Goal: Task Accomplishment & Management: Complete application form

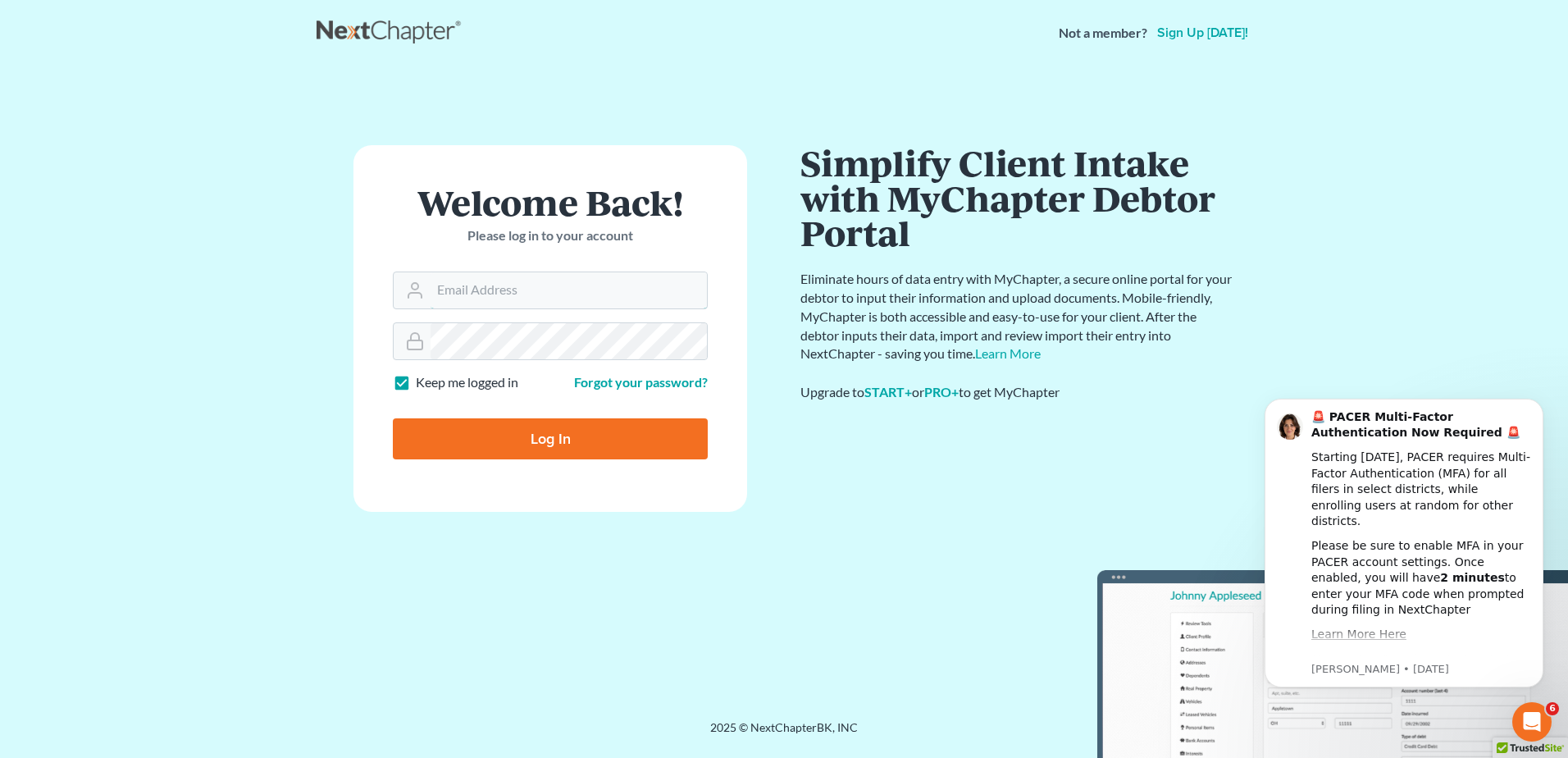
type input "mcastelluzzo@wellerlegalgroup.com"
click at [488, 438] on input "Log In" at bounding box center [550, 438] width 315 height 41
type input "Thinking..."
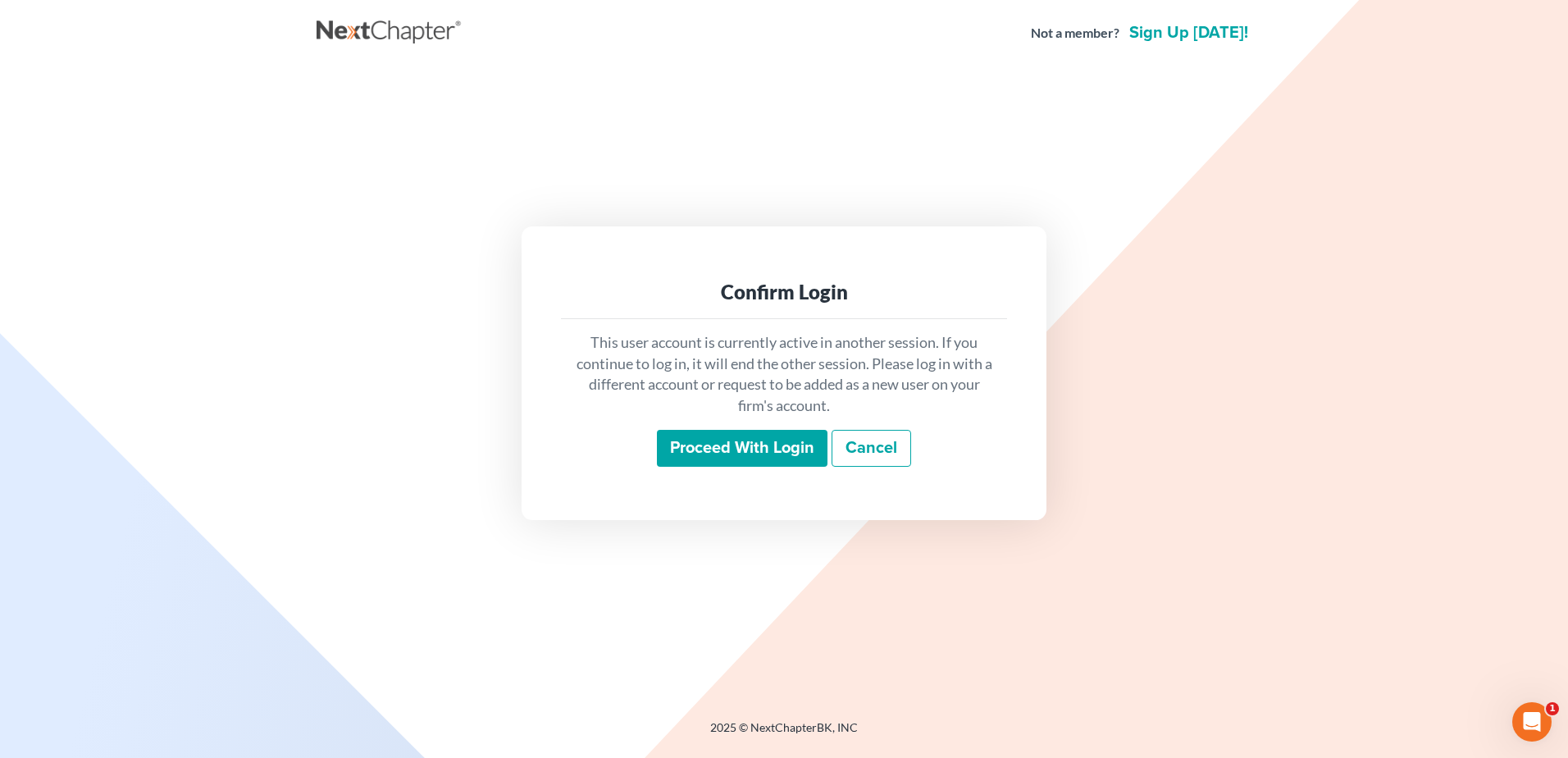
click at [761, 446] on input "Proceed with login" at bounding box center [742, 448] width 171 height 38
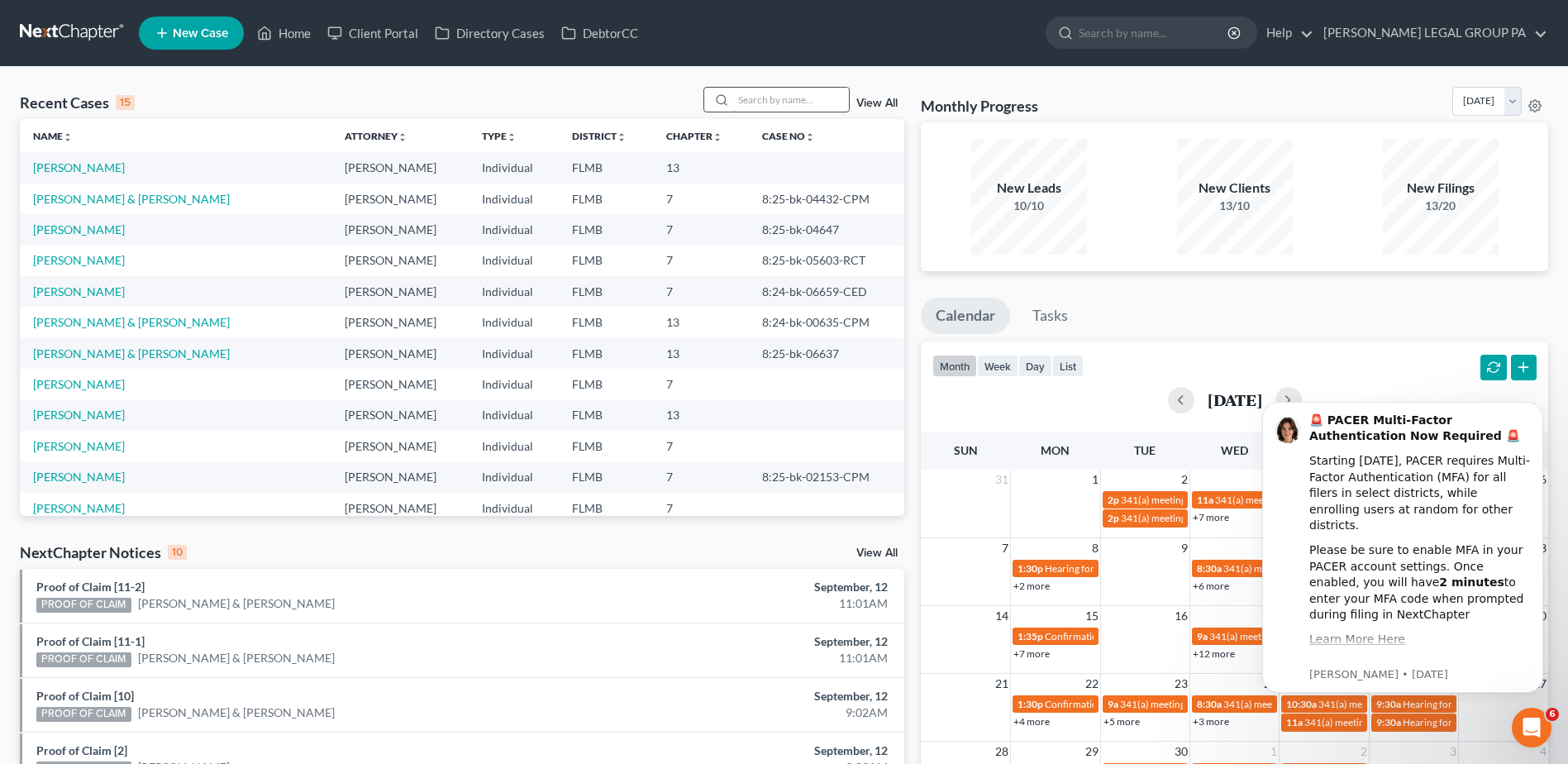
click at [795, 105] on input "search" at bounding box center [791, 100] width 116 height 24
paste input "[PERSON_NAME]"
type input "[PERSON_NAME]"
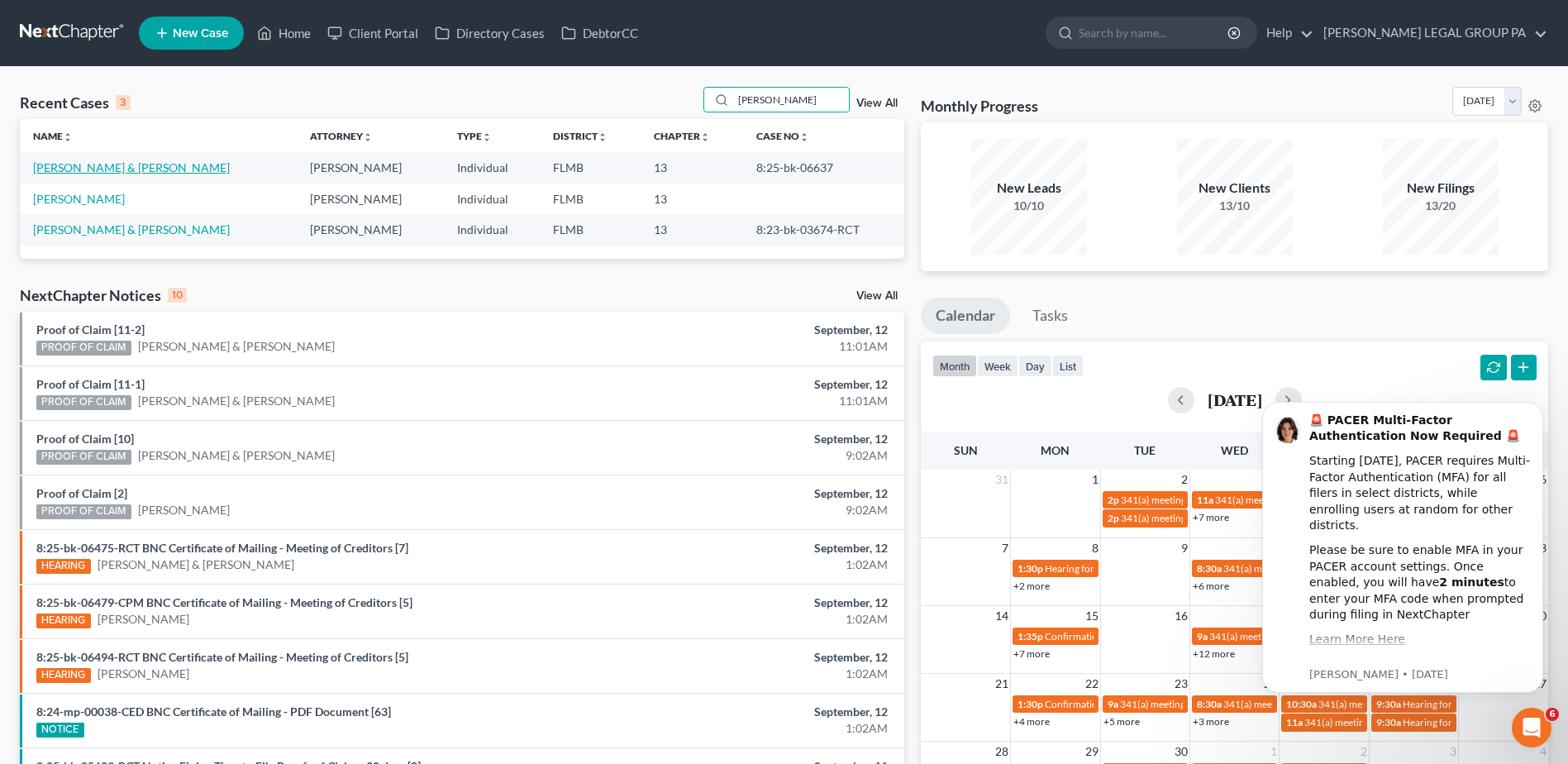
click at [116, 162] on link "[PERSON_NAME] & [PERSON_NAME]" at bounding box center [131, 167] width 197 height 14
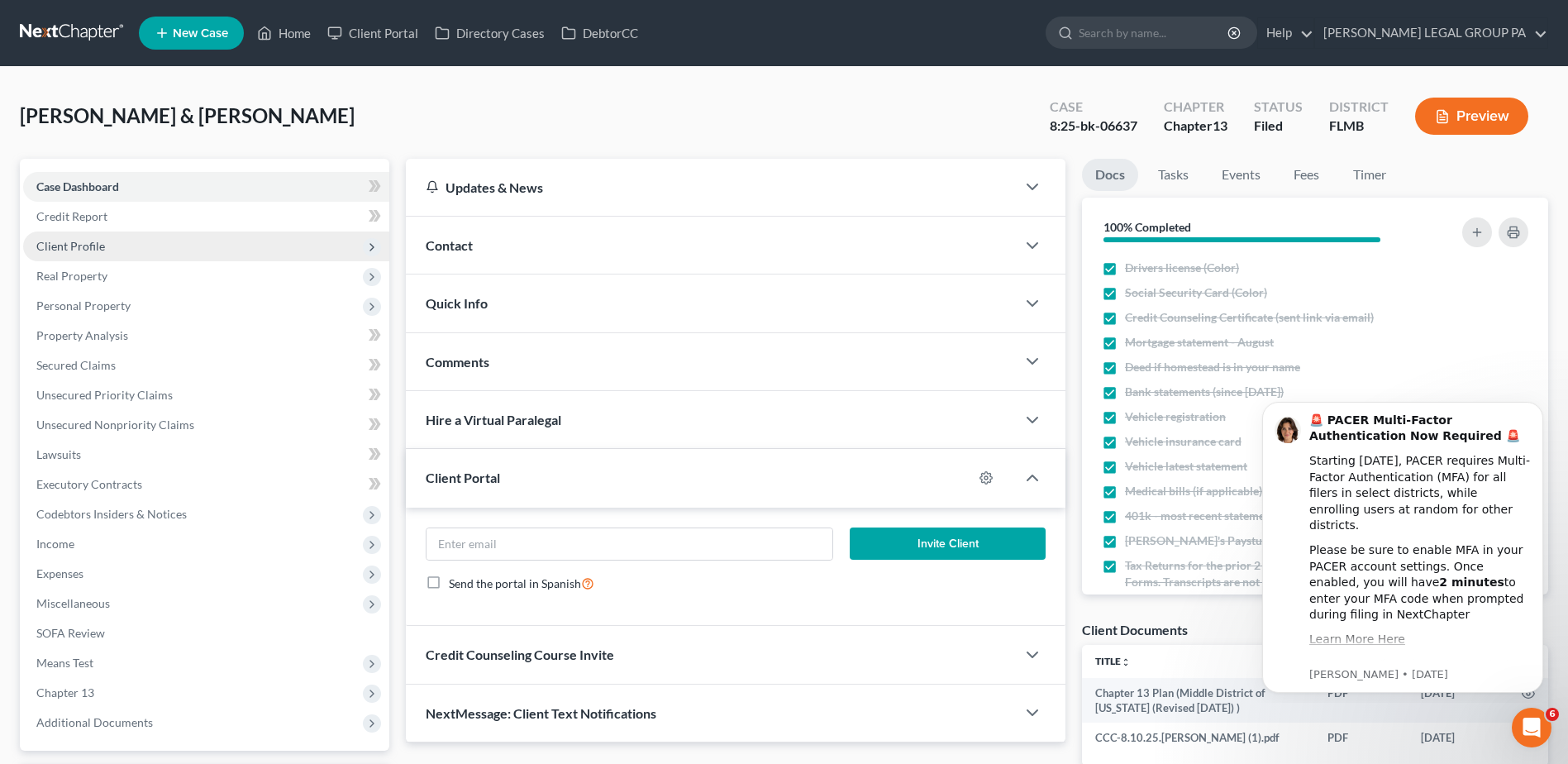
click at [67, 242] on span "Client Profile" at bounding box center [70, 246] width 68 height 14
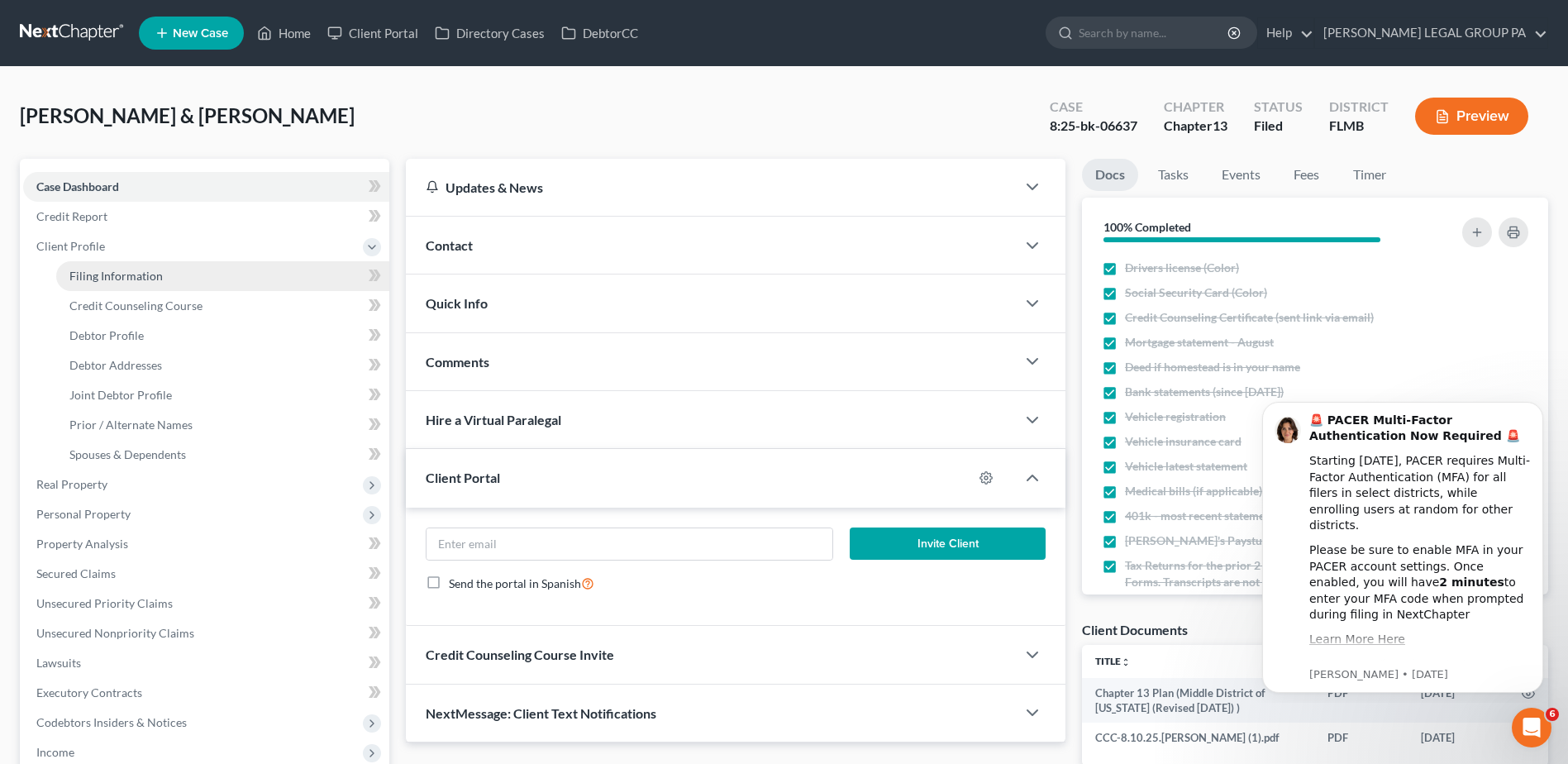
click at [148, 270] on span "Filing Information" at bounding box center [116, 276] width 93 height 14
select select "1"
select select "3"
select select "9"
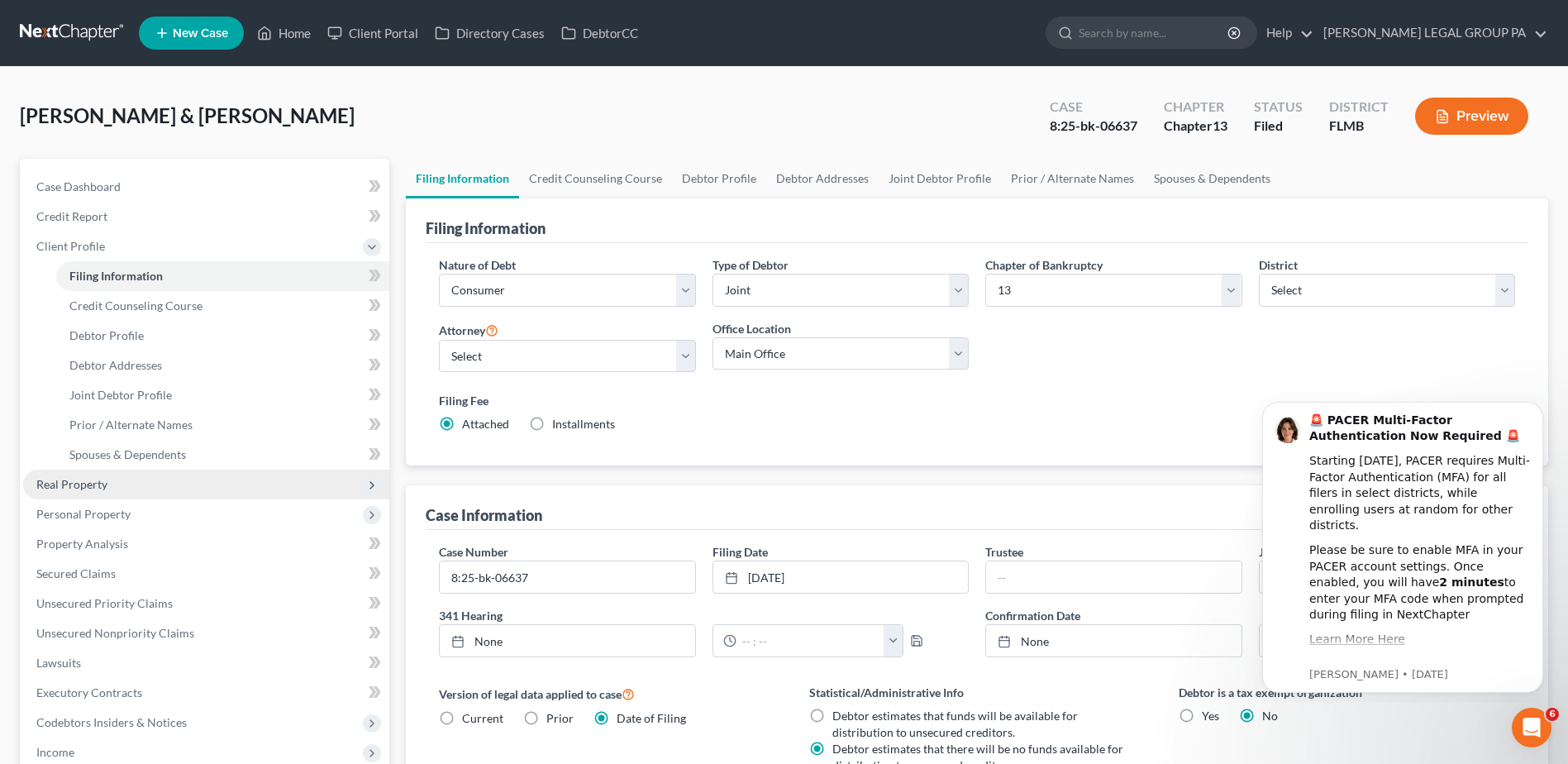
click at [77, 486] on span "Real Property" at bounding box center [72, 484] width 71 height 14
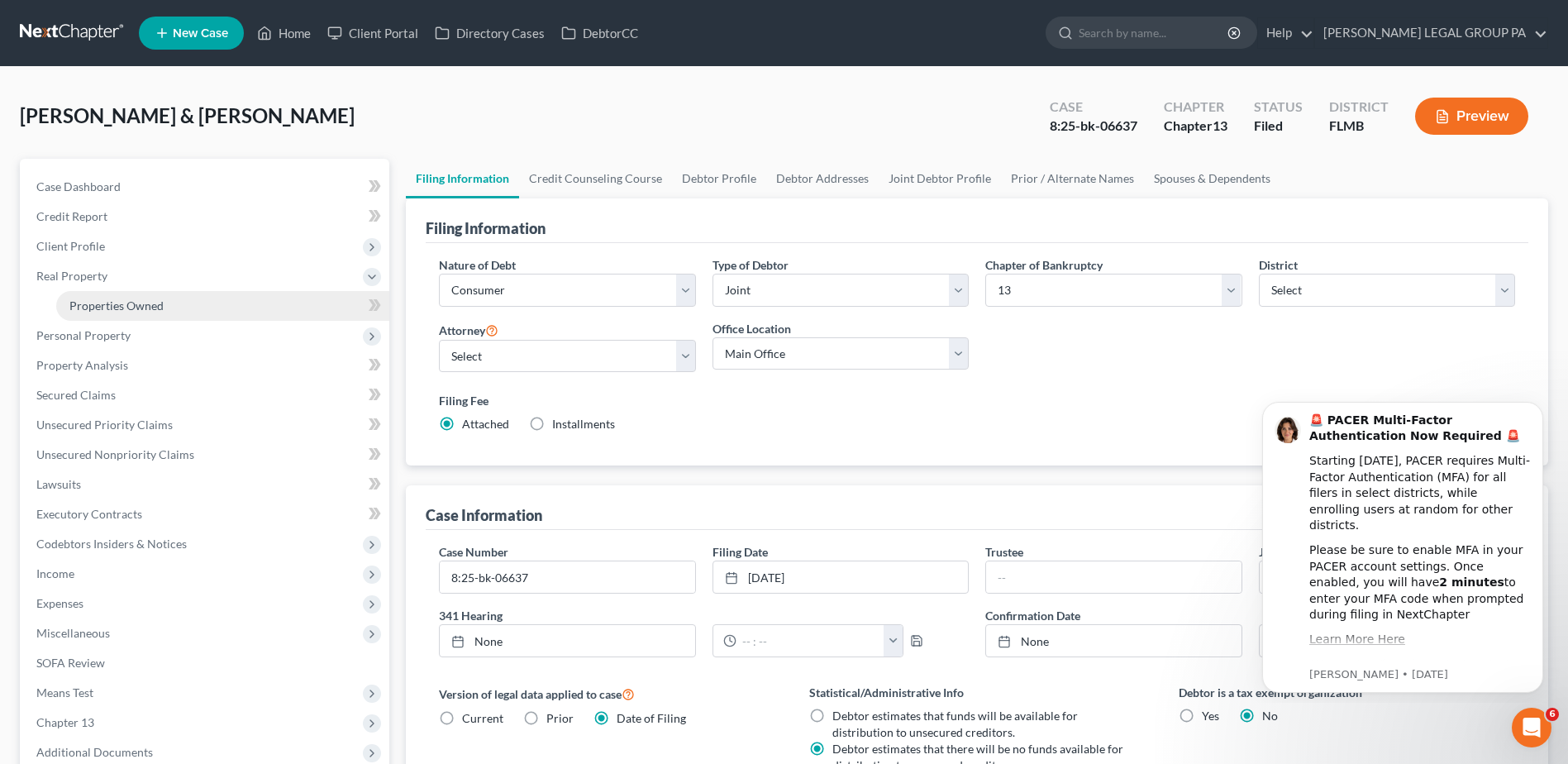
click at [95, 306] on span "Properties Owned" at bounding box center [116, 305] width 94 height 14
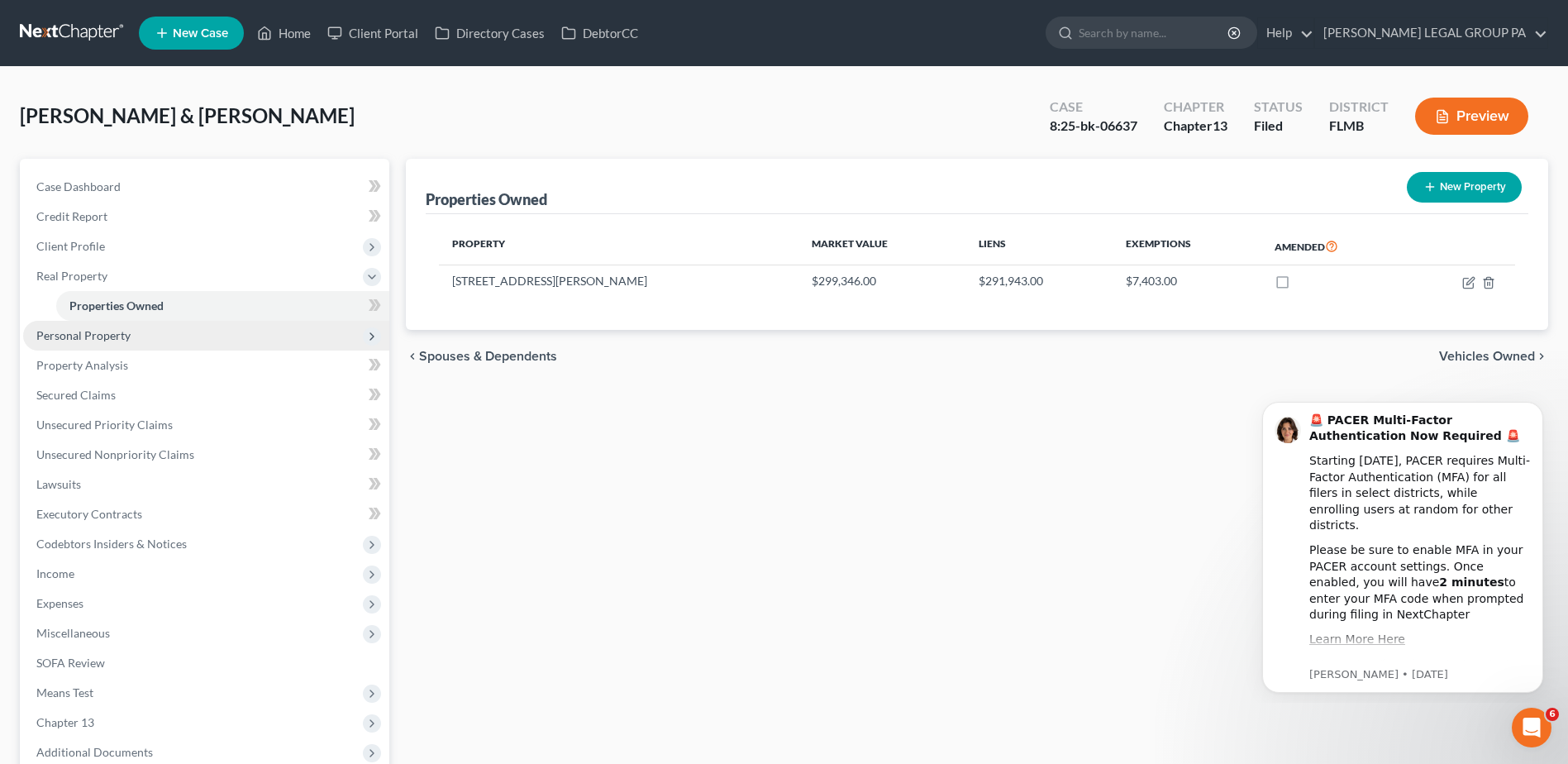
click at [90, 335] on span "Personal Property" at bounding box center [83, 334] width 94 height 14
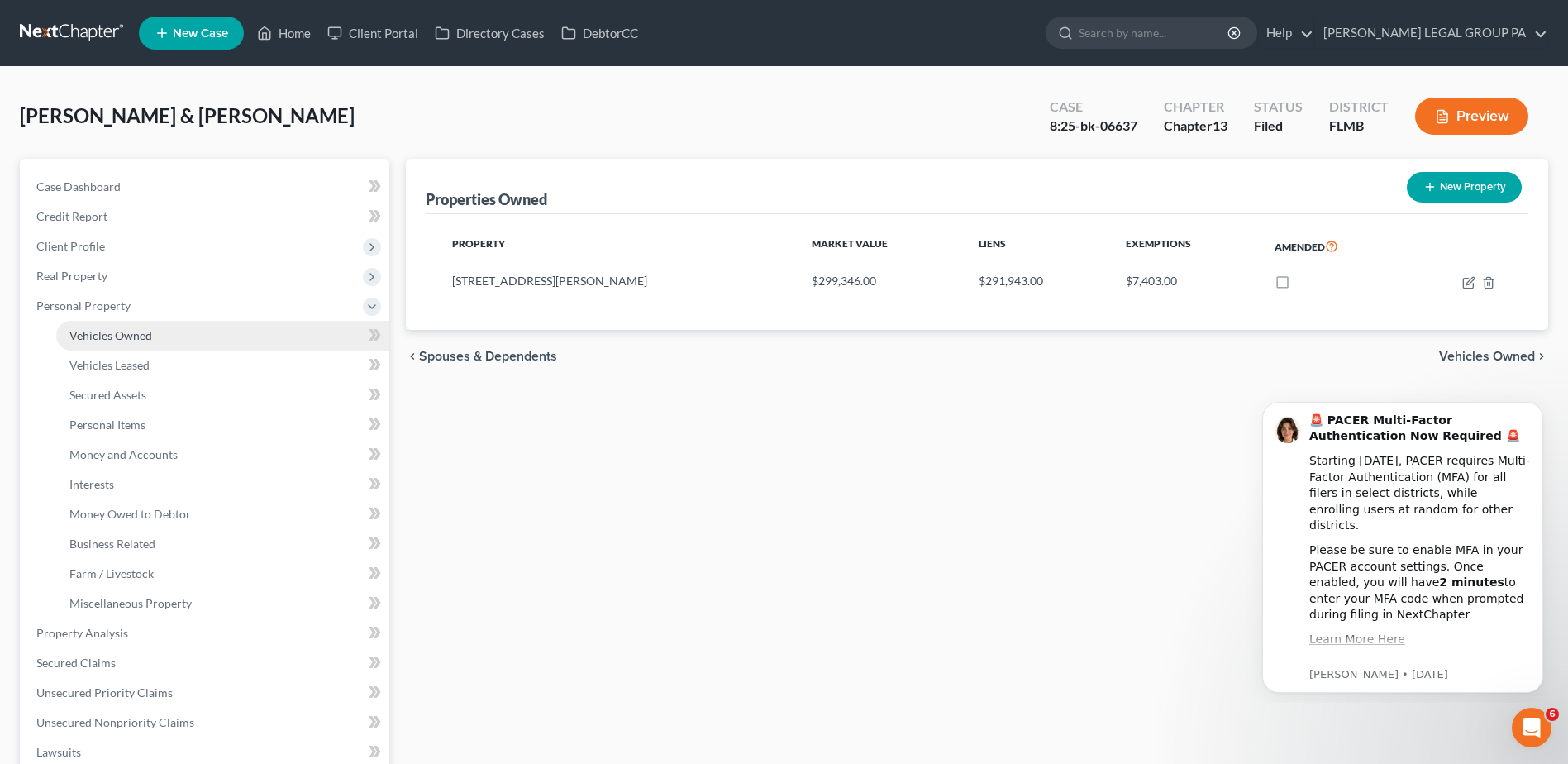
click at [95, 343] on link "Vehicles Owned" at bounding box center [222, 335] width 333 height 30
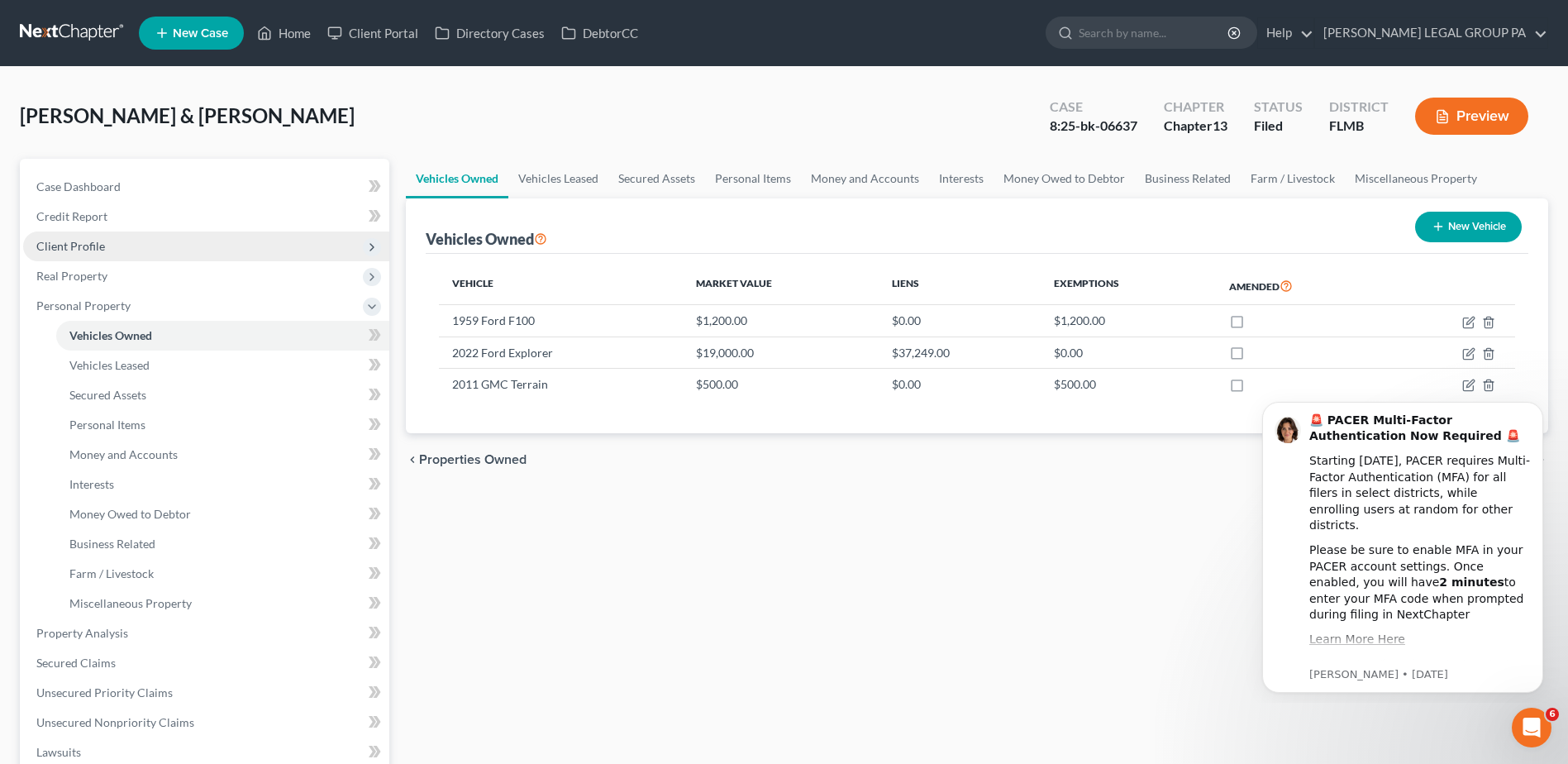
click at [77, 248] on span "Client Profile" at bounding box center [70, 246] width 68 height 14
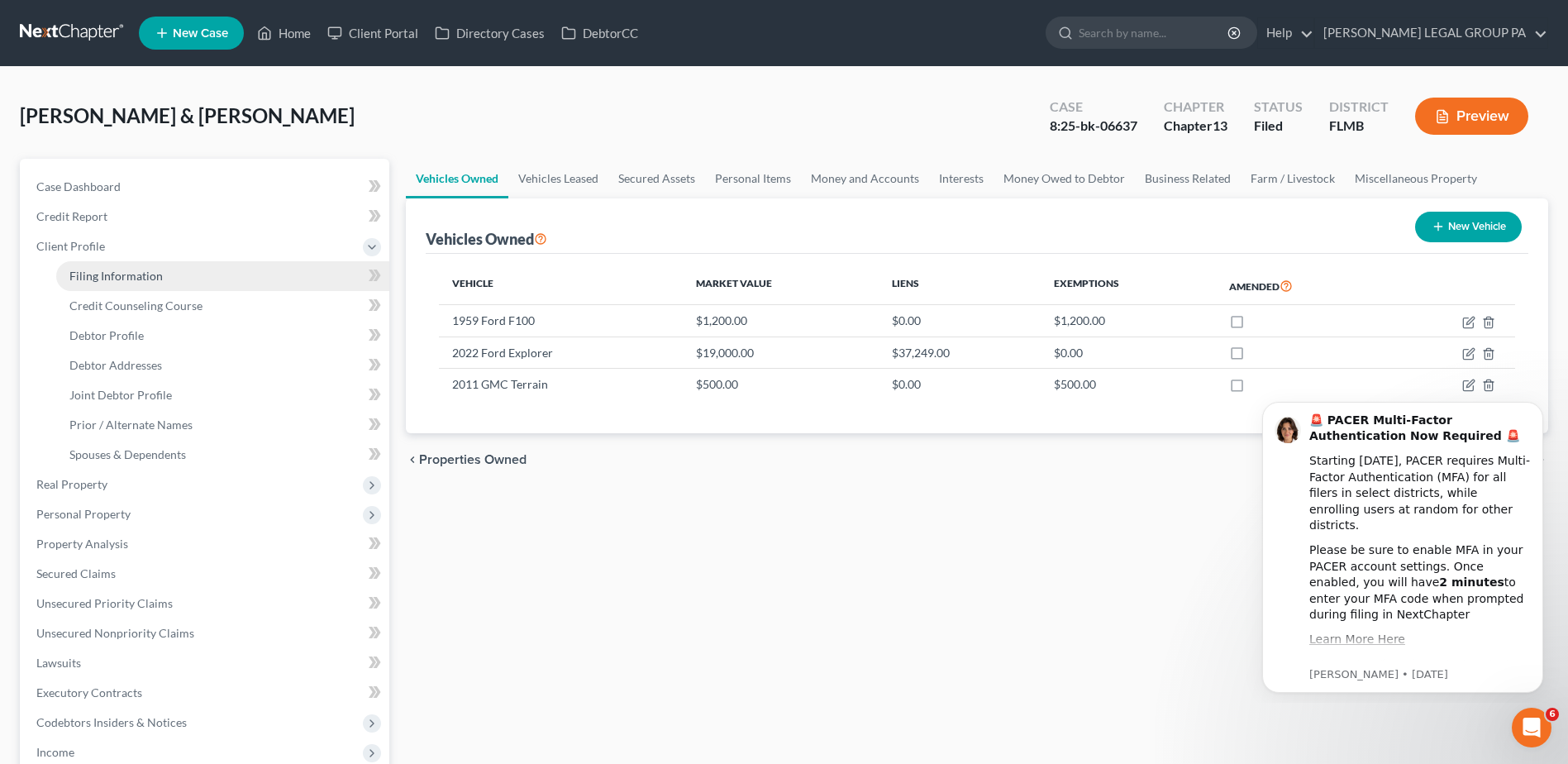
click at [97, 270] on span "Filing Information" at bounding box center [116, 276] width 93 height 14
select select "1"
select select "3"
select select "15"
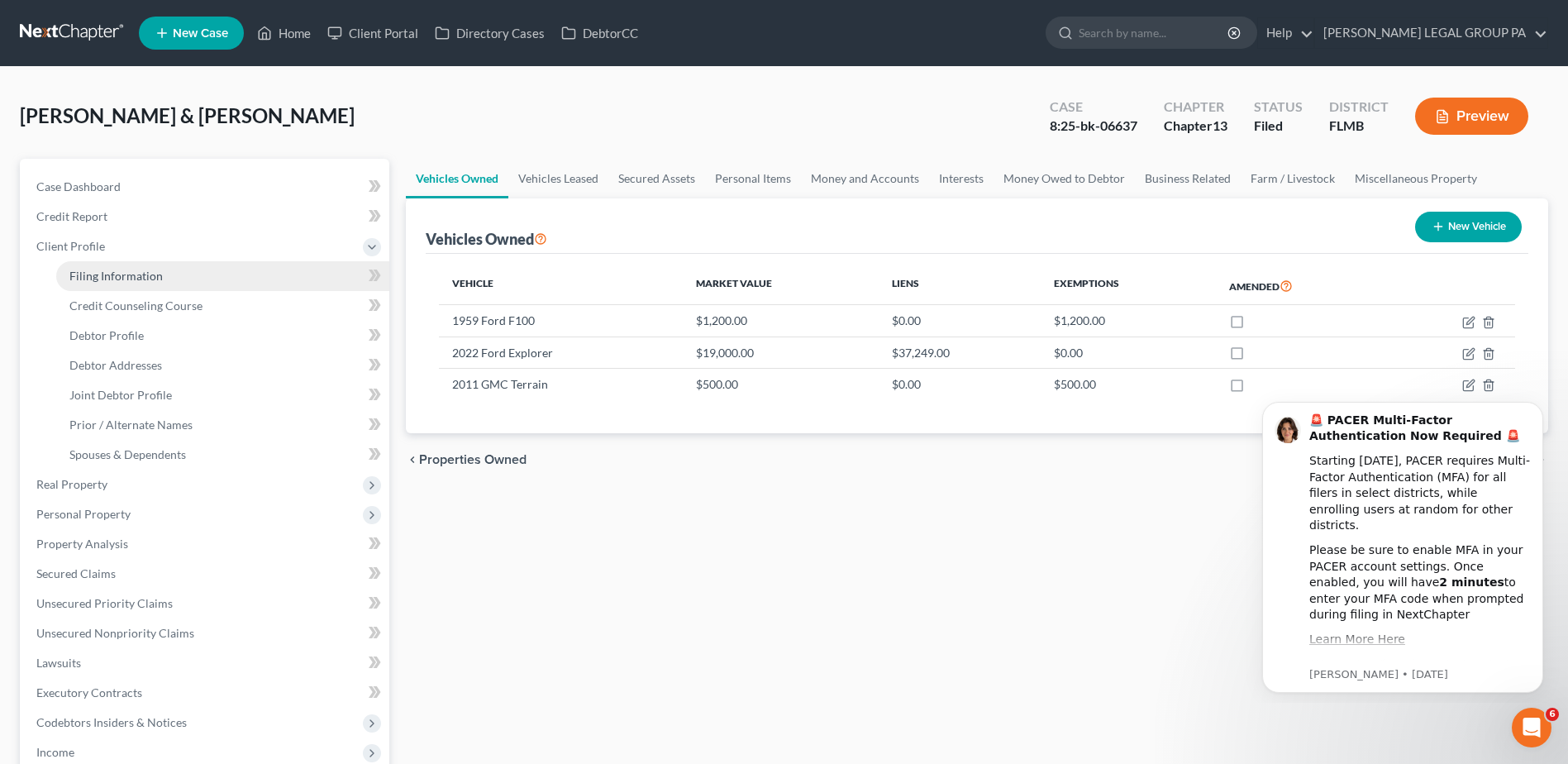
select select "0"
select select "9"
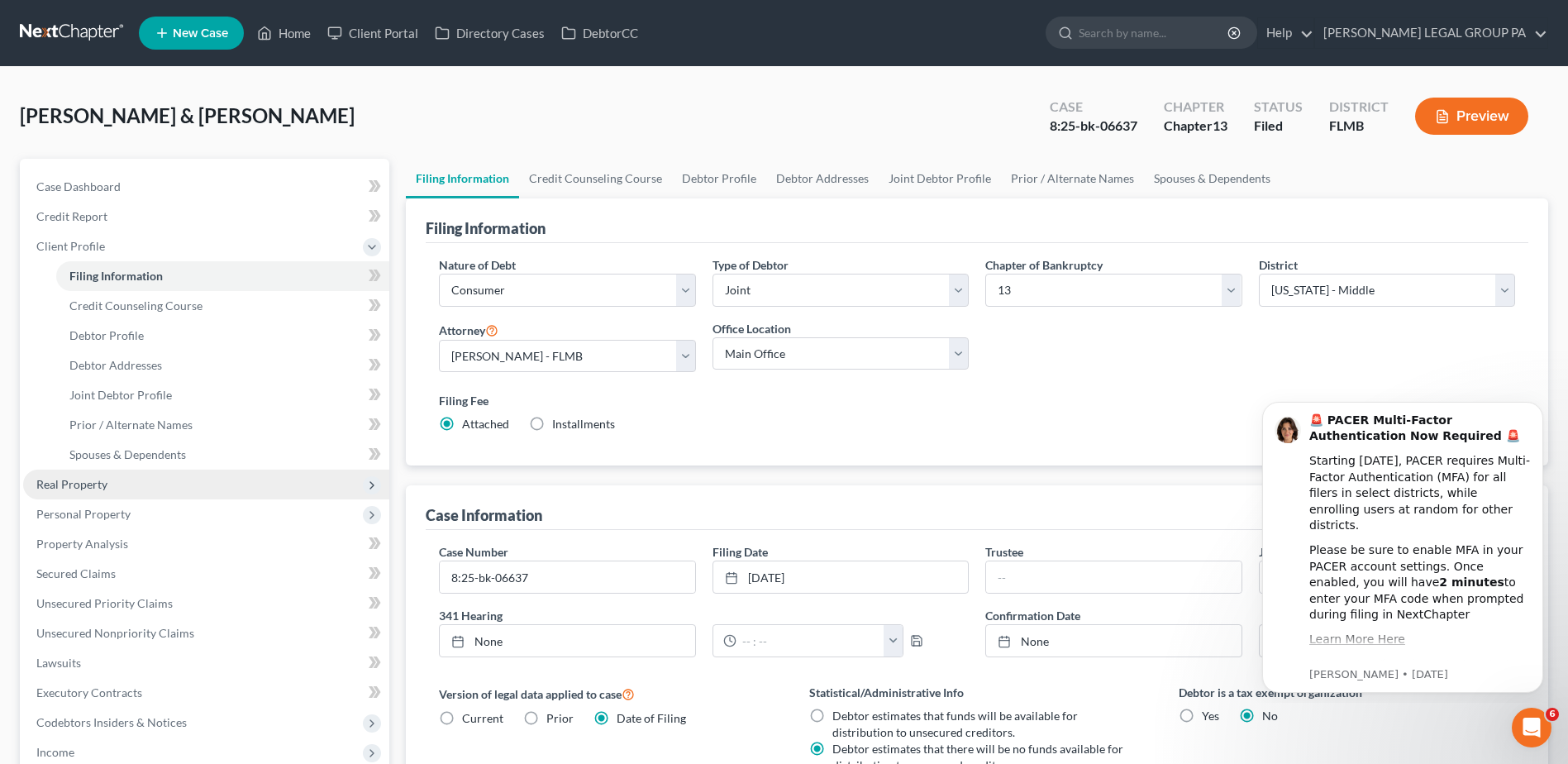
click at [63, 491] on span "Real Property" at bounding box center [206, 485] width 366 height 30
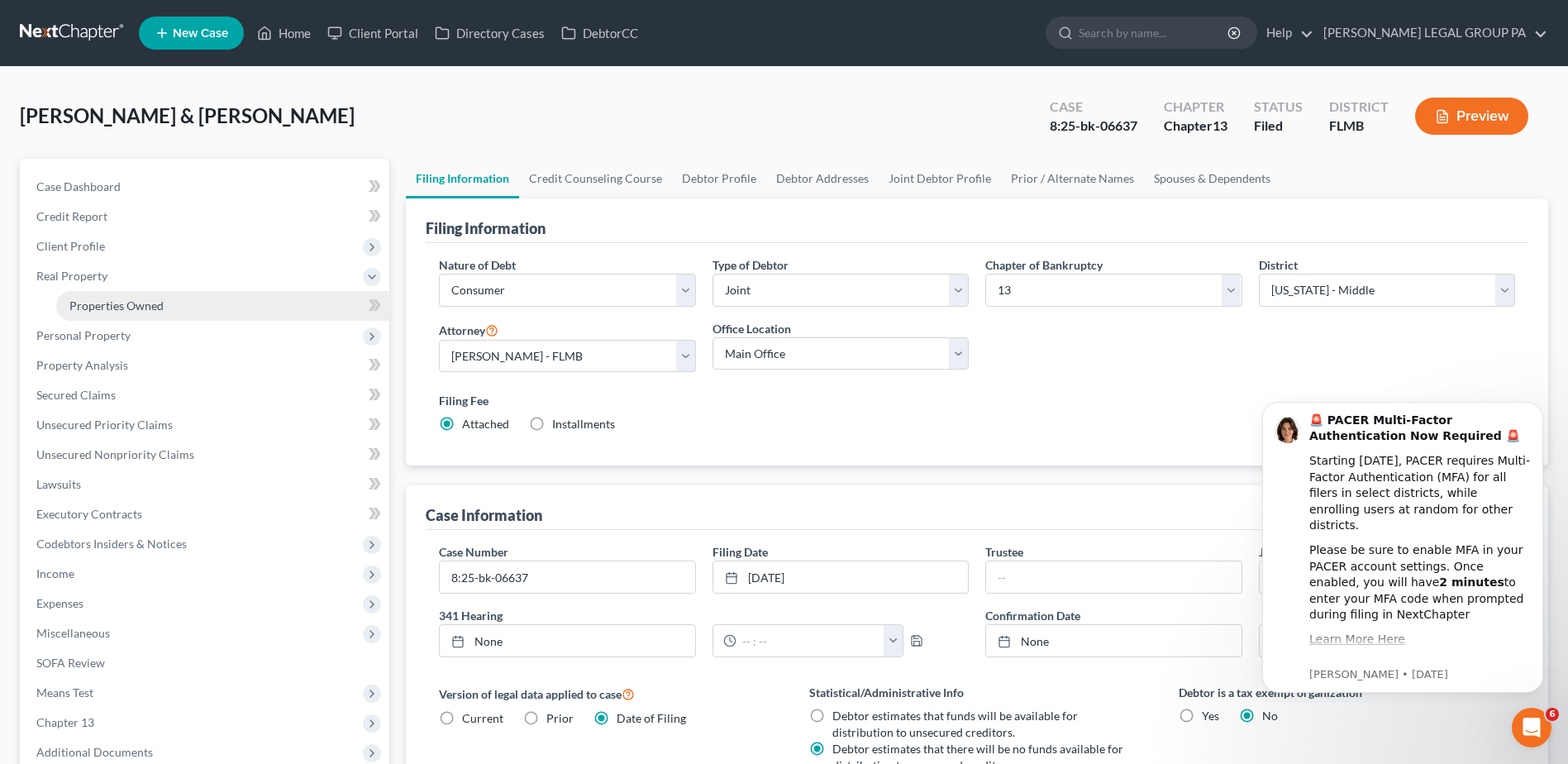
click at [83, 304] on span "Properties Owned" at bounding box center [116, 305] width 94 height 14
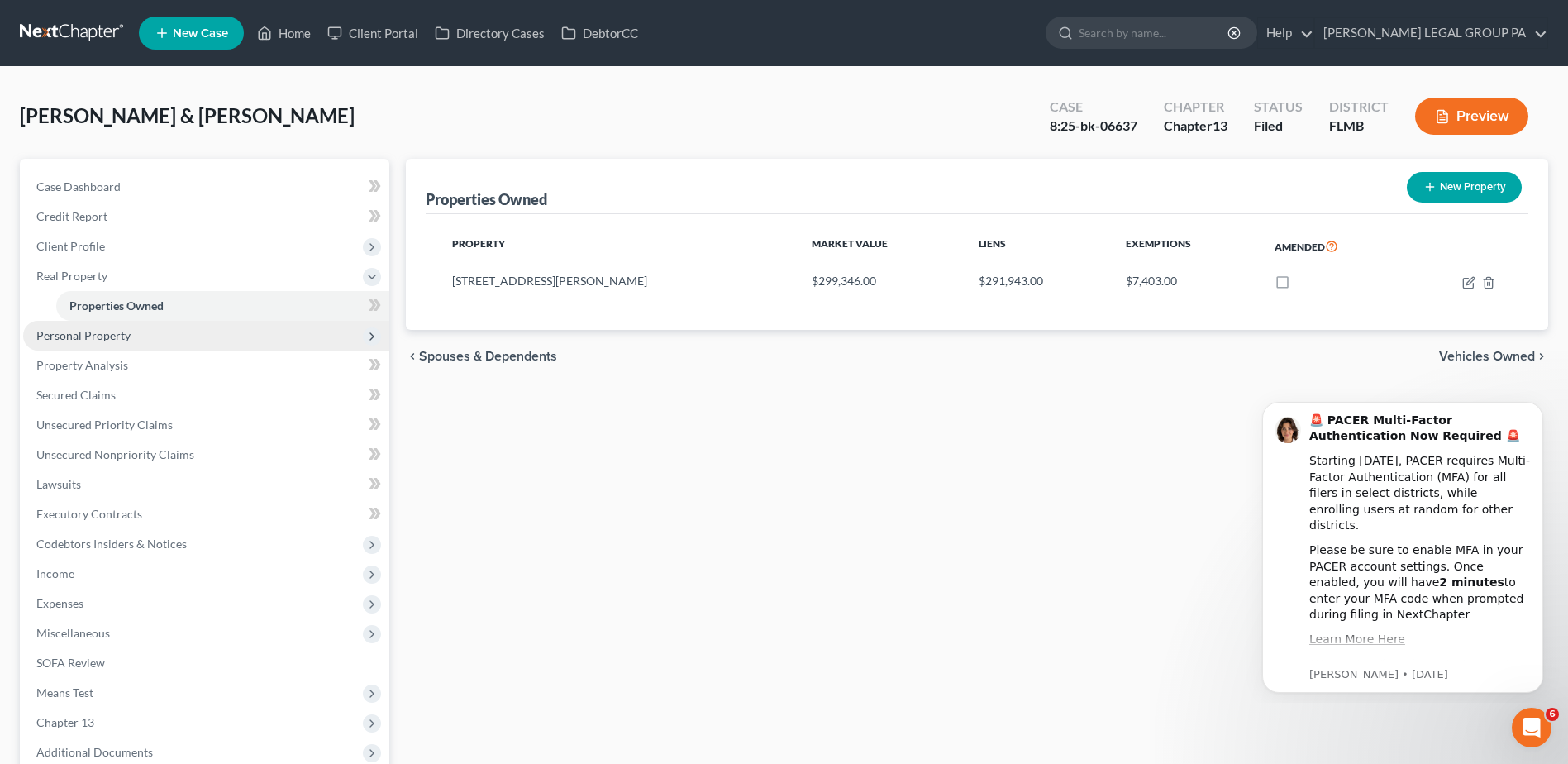
click at [104, 329] on span "Personal Property" at bounding box center [83, 334] width 94 height 14
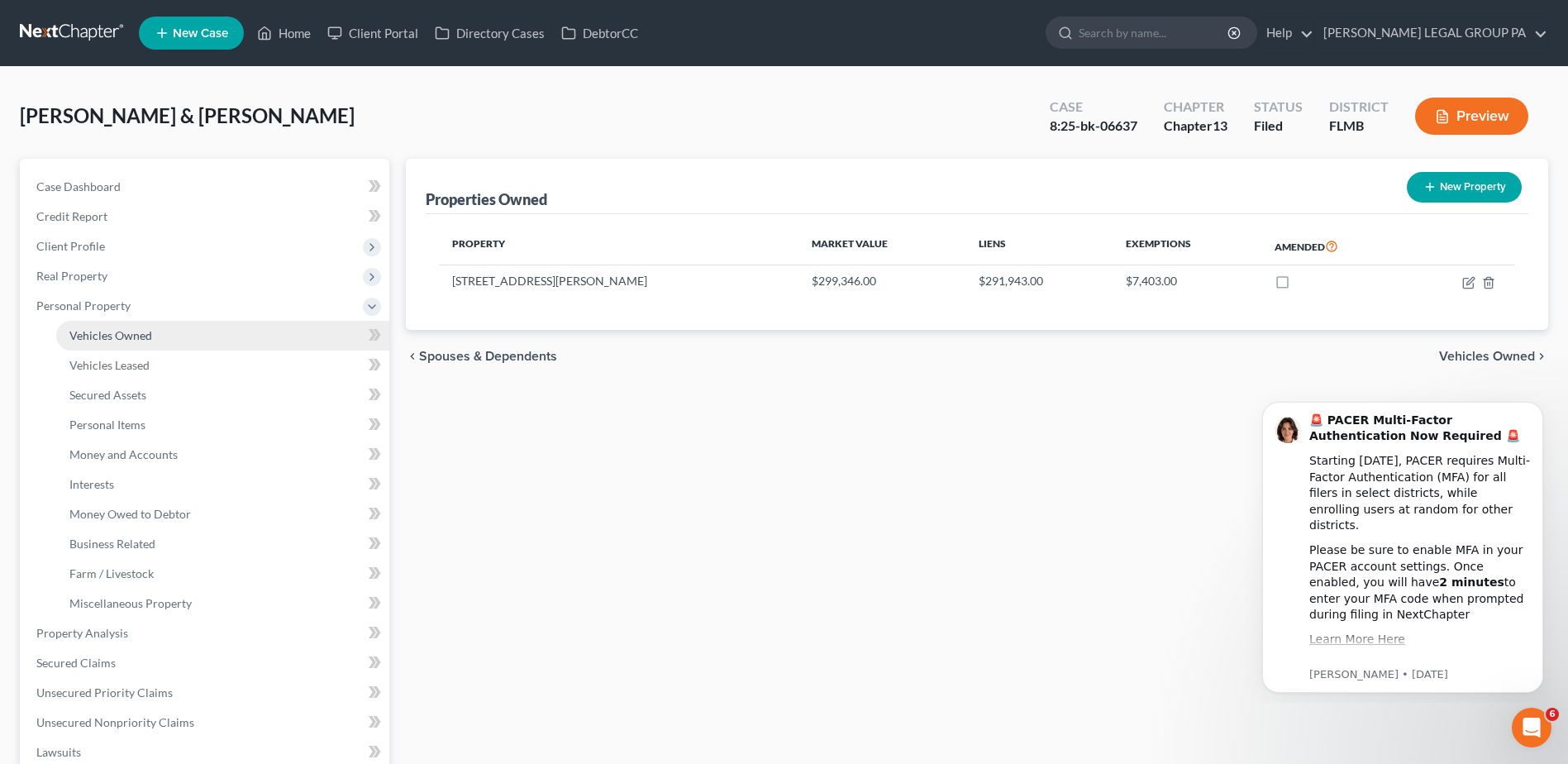
click at [102, 336] on span "Vehicles Owned" at bounding box center [110, 334] width 83 height 14
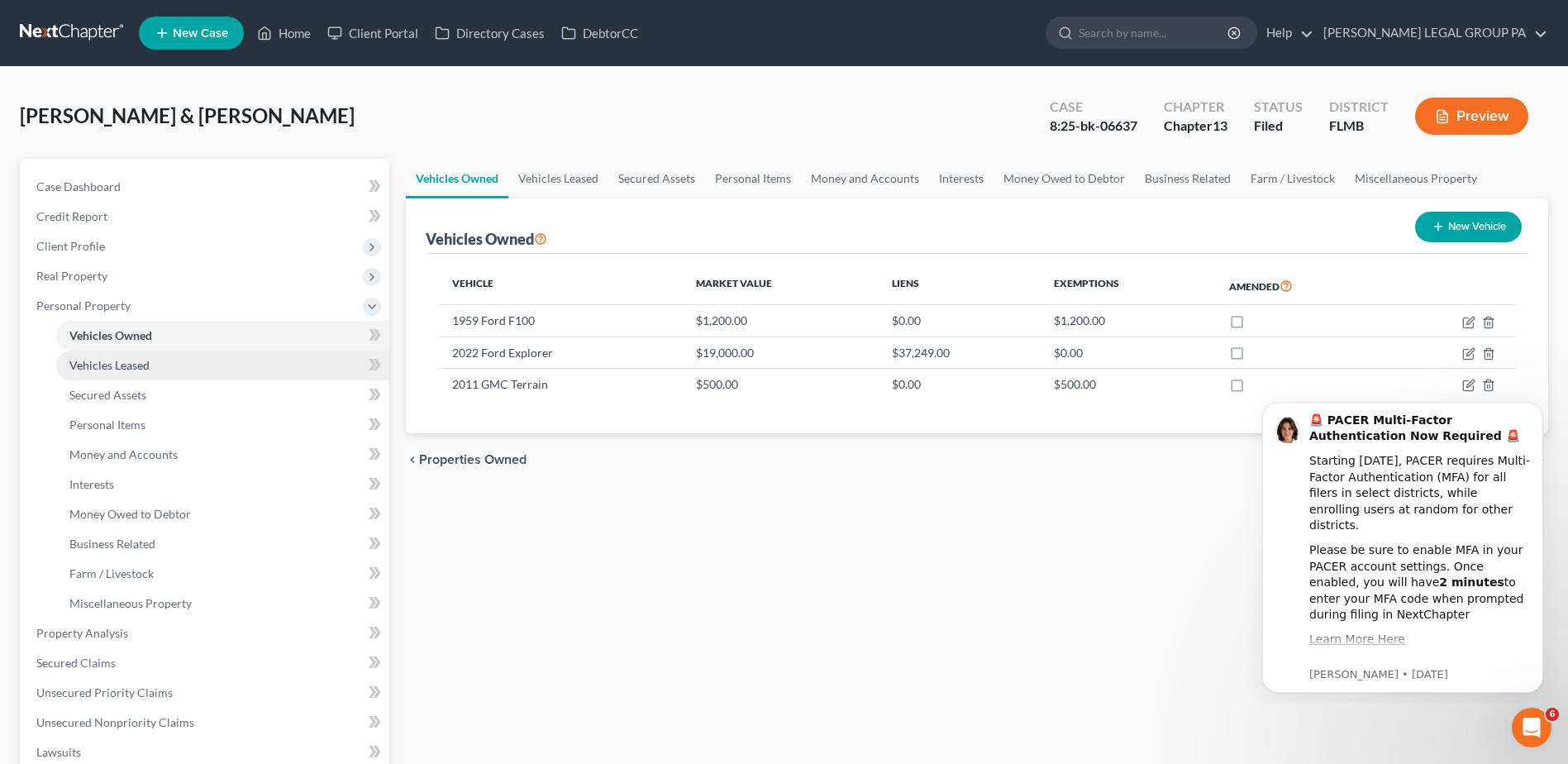
click at [104, 360] on span "Vehicles Leased" at bounding box center [109, 364] width 80 height 14
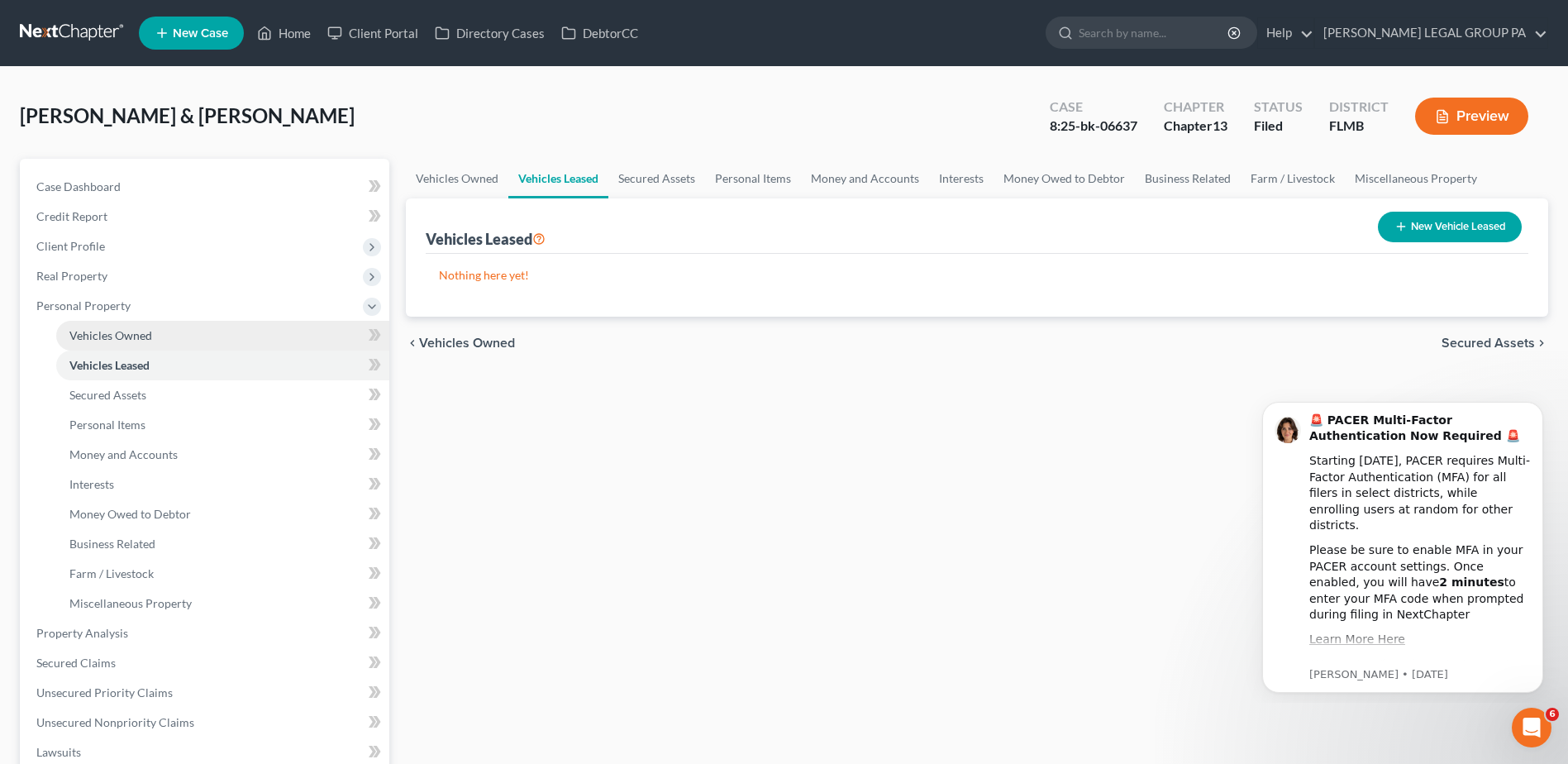
click at [105, 337] on span "Vehicles Owned" at bounding box center [110, 334] width 83 height 14
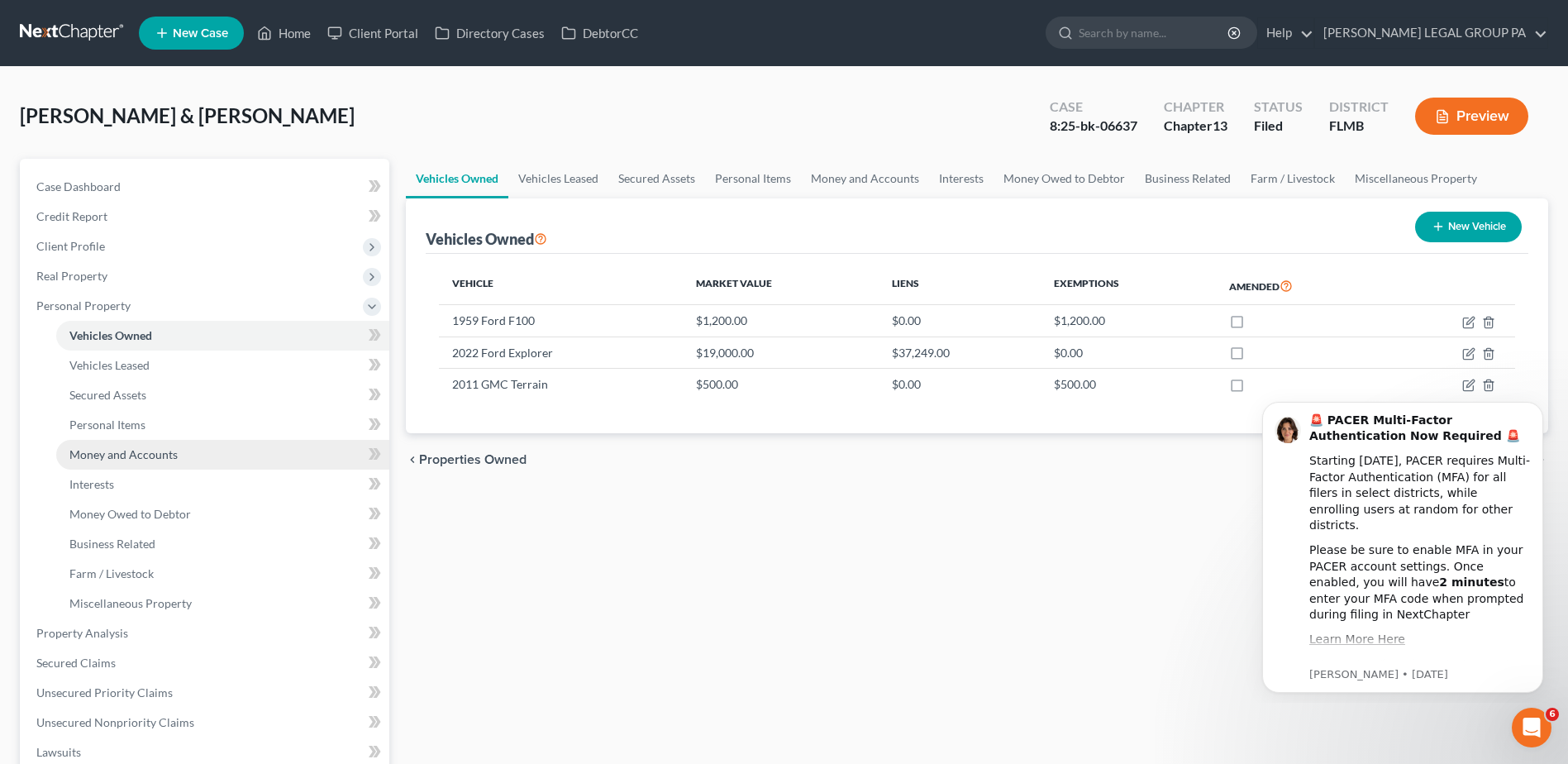
click at [112, 455] on span "Money and Accounts" at bounding box center [123, 454] width 108 height 14
